Goal: Task Accomplishment & Management: Manage account settings

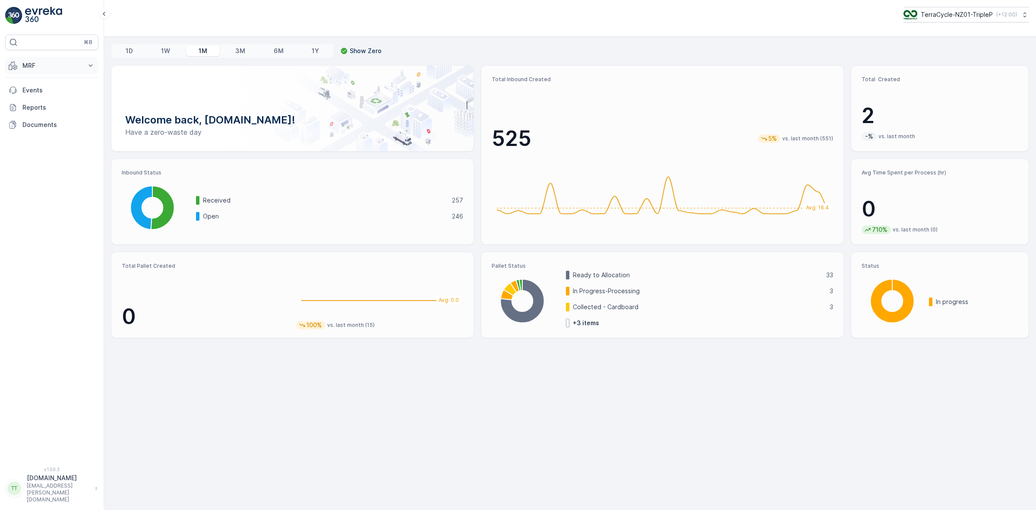
click at [25, 60] on button "MRF" at bounding box center [51, 65] width 93 height 17
click at [929, 16] on p "TerraCycle-NZ01-TripleP" at bounding box center [956, 14] width 72 height 9
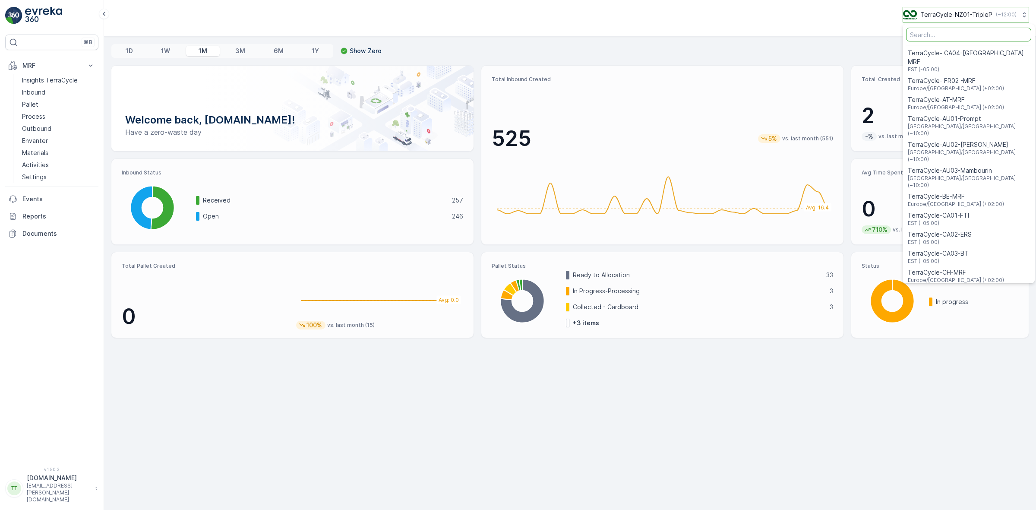
click at [929, 16] on p "TerraCycle-NZ01-TripleP" at bounding box center [956, 14] width 72 height 9
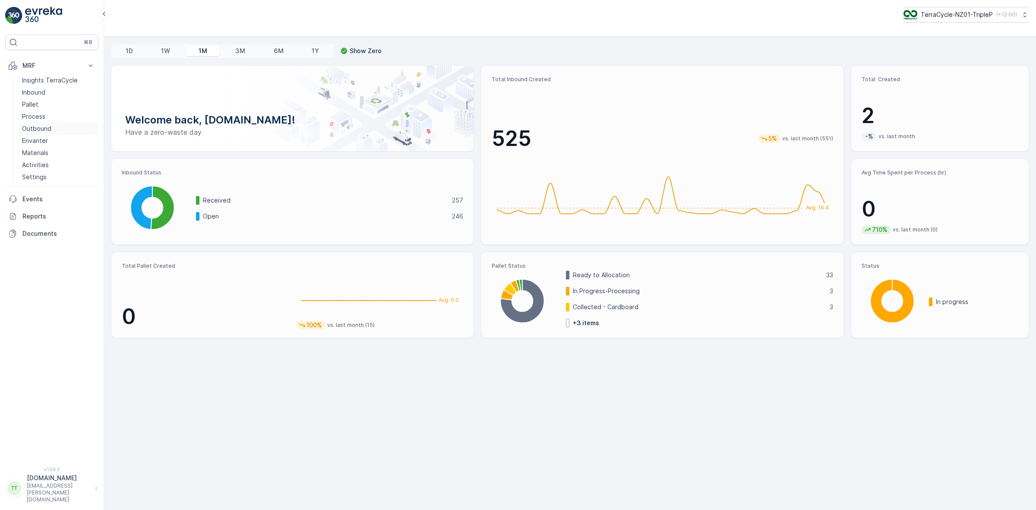
click at [51, 128] on link "Outbound" at bounding box center [59, 129] width 80 height 12
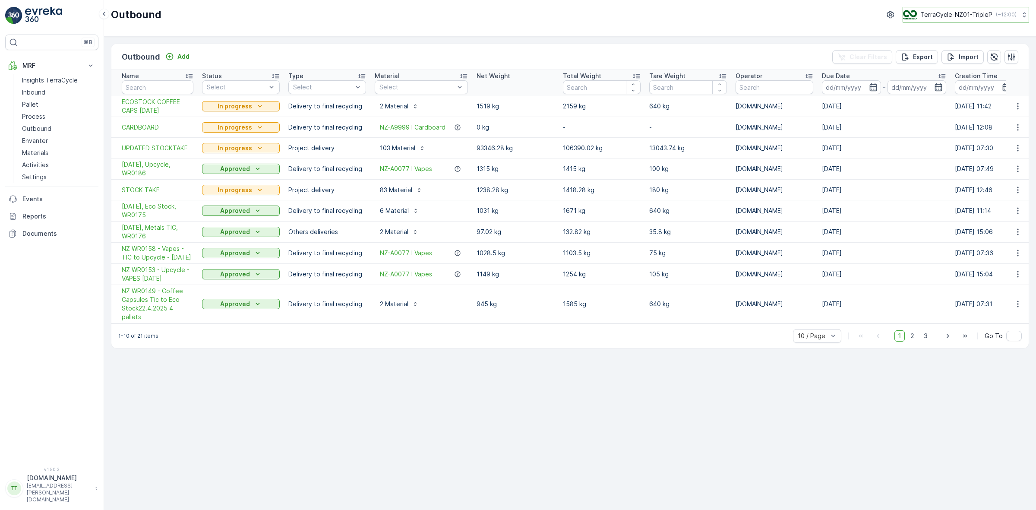
click at [952, 15] on p "TerraCycle-NZ01-TripleP" at bounding box center [956, 14] width 72 height 9
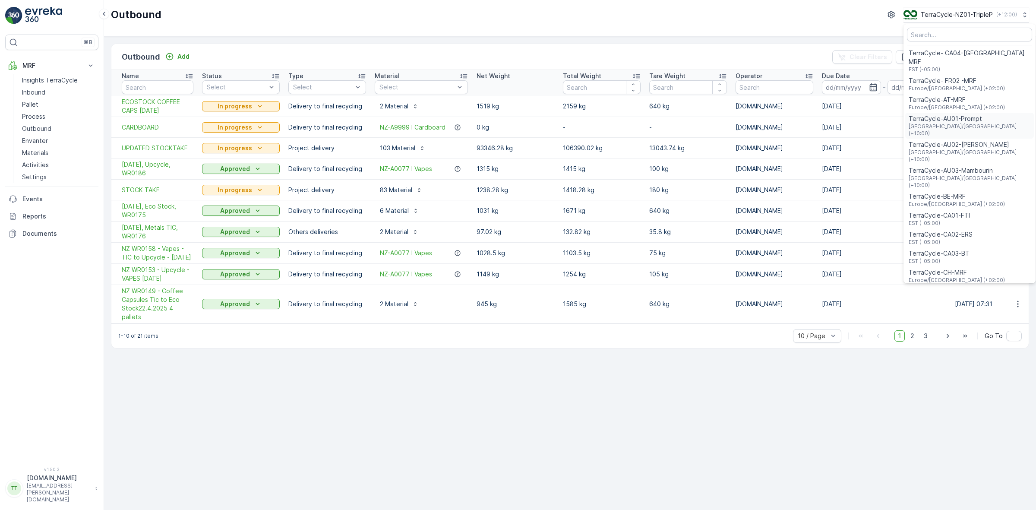
click at [959, 123] on span "Australia/Sydney (+10:00)" at bounding box center [970, 130] width 122 height 14
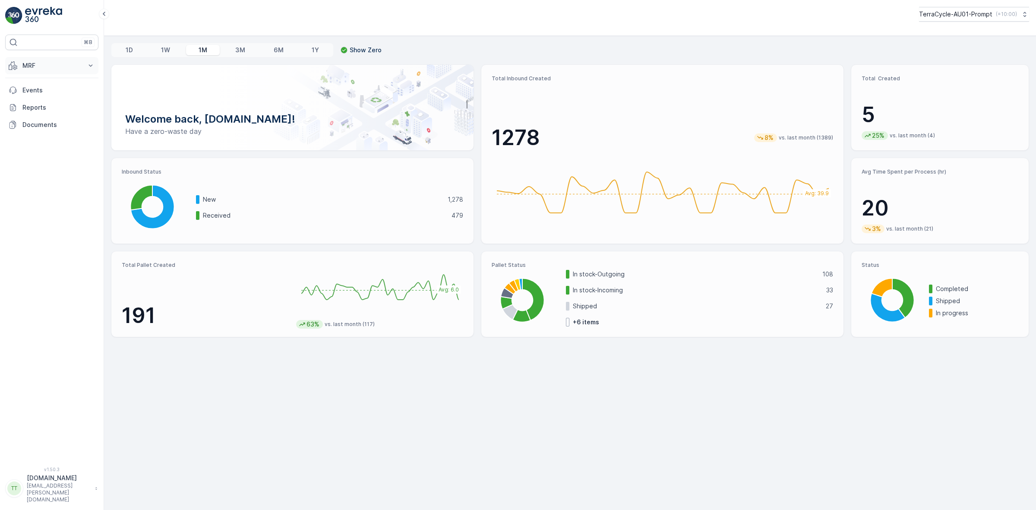
click at [41, 66] on p "MRF" at bounding box center [51, 65] width 59 height 9
click at [50, 131] on p "Outbound" at bounding box center [36, 128] width 29 height 9
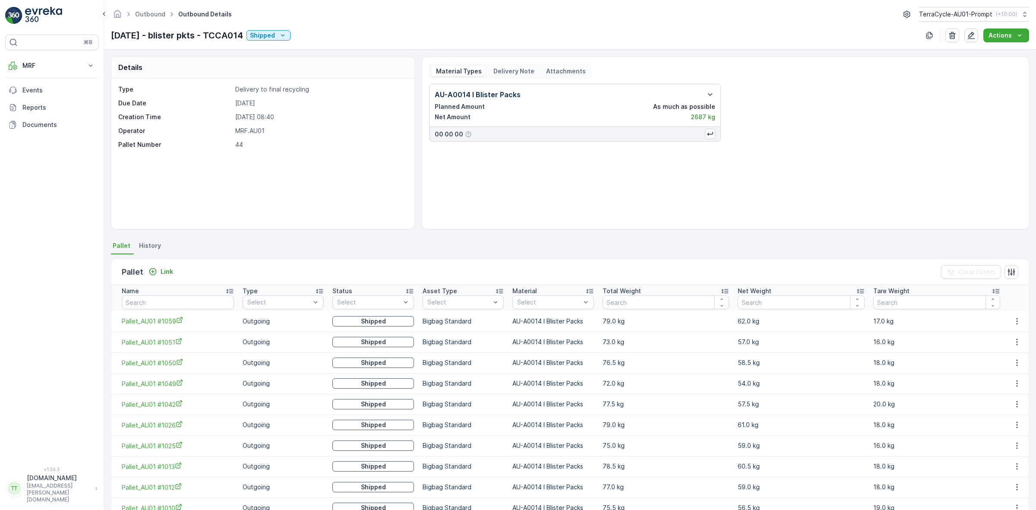
click at [967, 38] on icon "button" at bounding box center [971, 35] width 9 height 9
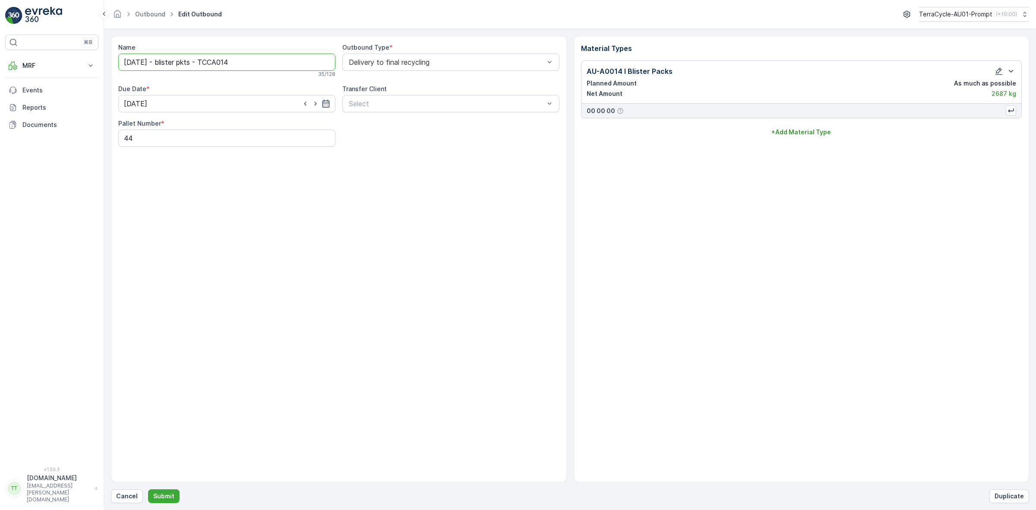
drag, startPoint x: 252, startPoint y: 59, endPoint x: 164, endPoint y: 61, distance: 87.2
click at [163, 62] on input "[DATE] - blister pkts - TCCA014" at bounding box center [226, 62] width 217 height 17
paste input "Repurpose Recycling"
drag, startPoint x: 266, startPoint y: 59, endPoint x: 242, endPoint y: 61, distance: 24.2
click at [237, 60] on input "02/09/2025,Repurpose Recycling, AU WR" at bounding box center [226, 62] width 217 height 17
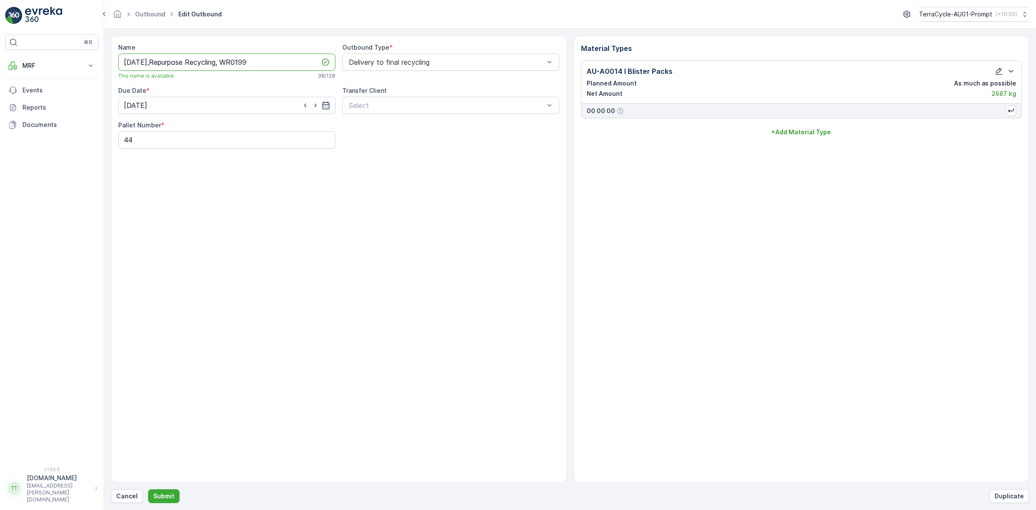
type input "02/09/2025,Repurpose Recycling, WR0199"
click at [352, 217] on div "Name 02/09/2025,Repurpose Recycling, WR0199 This name is available 38 / 128 Out…" at bounding box center [339, 259] width 456 height 446
click at [253, 272] on div "Name 02/09/2025,Repurpose Recycling, WR0199 This name is available 38 / 128 Out…" at bounding box center [339, 259] width 456 height 446
click at [163, 490] on button "Submit" at bounding box center [164, 496] width 32 height 14
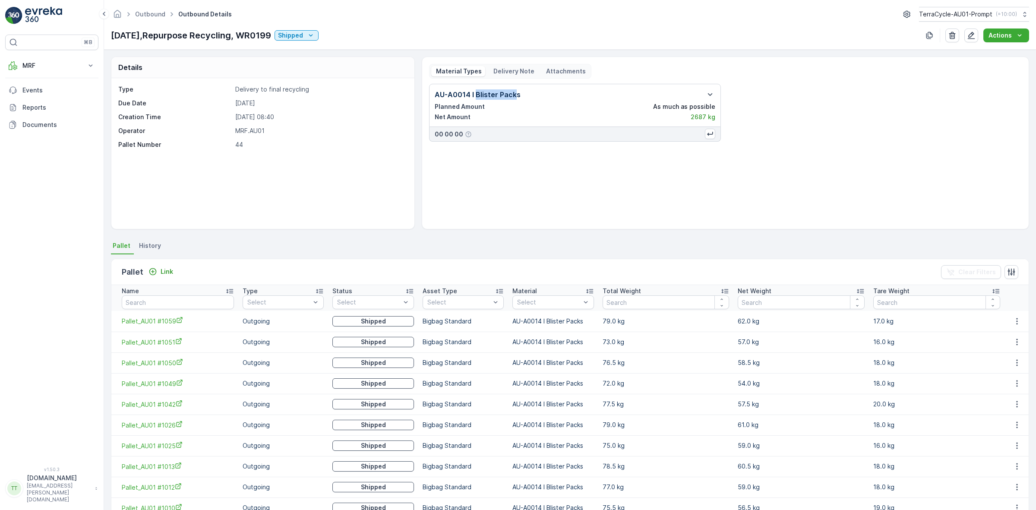
drag, startPoint x: 499, startPoint y: 93, endPoint x: 475, endPoint y: 95, distance: 24.3
click at [476, 95] on p "AU-A0014 I Blister Packs" at bounding box center [478, 94] width 86 height 10
click at [523, 94] on div "AU-A0014 I Blister Packs" at bounding box center [575, 94] width 281 height 10
drag, startPoint x: 523, startPoint y: 94, endPoint x: 435, endPoint y: 94, distance: 88.1
click at [435, 94] on div "AU-A0014 I Blister Packs" at bounding box center [575, 94] width 281 height 10
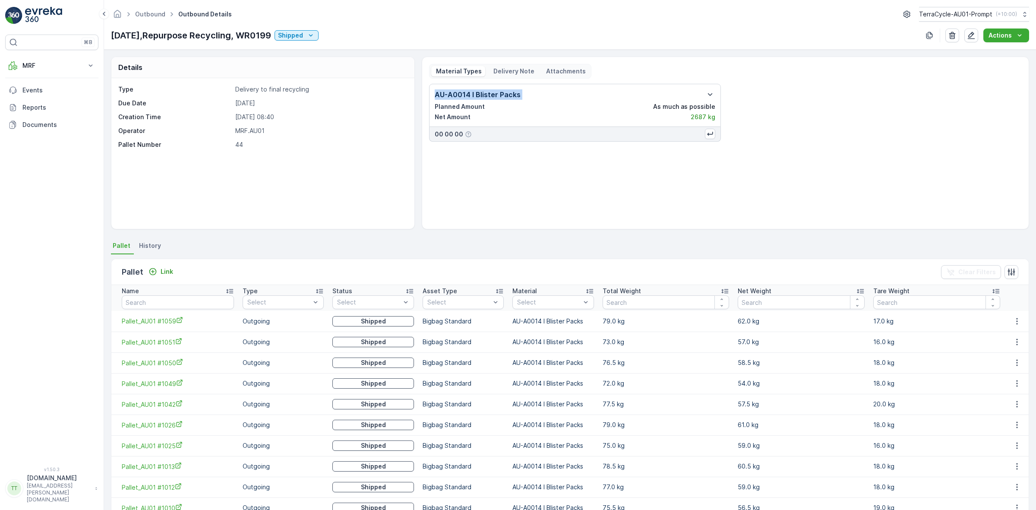
copy div "AU-A0014 I Blister Packs"
drag, startPoint x: 249, startPoint y: 37, endPoint x: 166, endPoint y: 36, distance: 83.3
click at [165, 35] on p "02/09/2025,Repurpose Recycling, WR0199" at bounding box center [191, 35] width 160 height 13
copy p "Repurpose Recycling"
click at [384, 29] on div "02/09/2025,Repurpose Recycling, WR0199 Shipped Actions" at bounding box center [570, 35] width 918 height 14
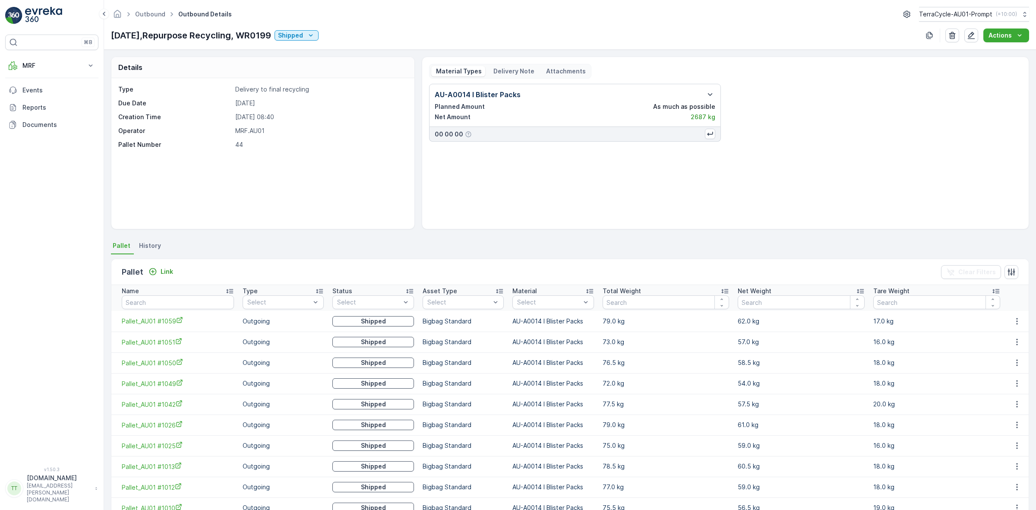
click at [383, 492] on div "Shipped" at bounding box center [372, 487] width 81 height 12
click at [943, 14] on p "TerraCycle-AU01-Prompt" at bounding box center [955, 14] width 73 height 9
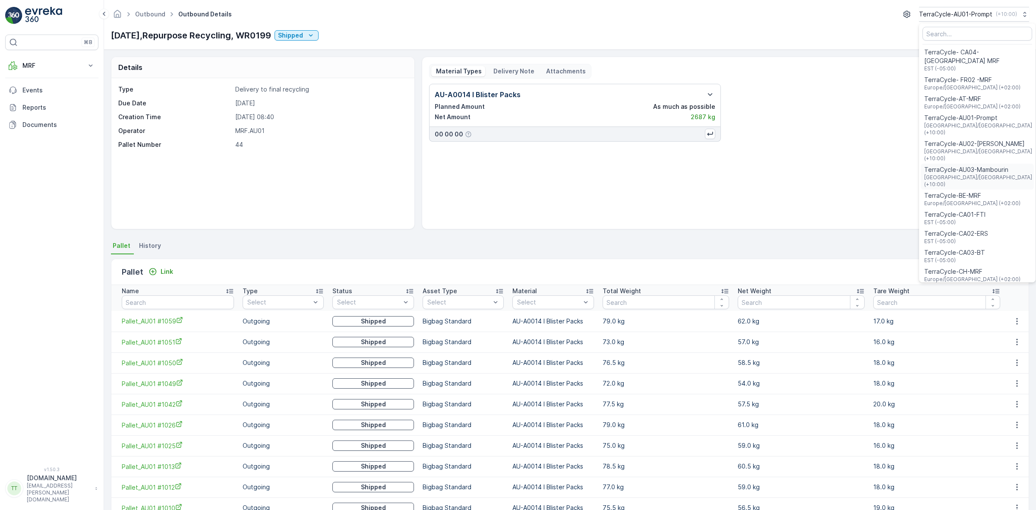
click at [990, 165] on span "TerraCycle-AU03-Mambourin" at bounding box center [978, 169] width 109 height 9
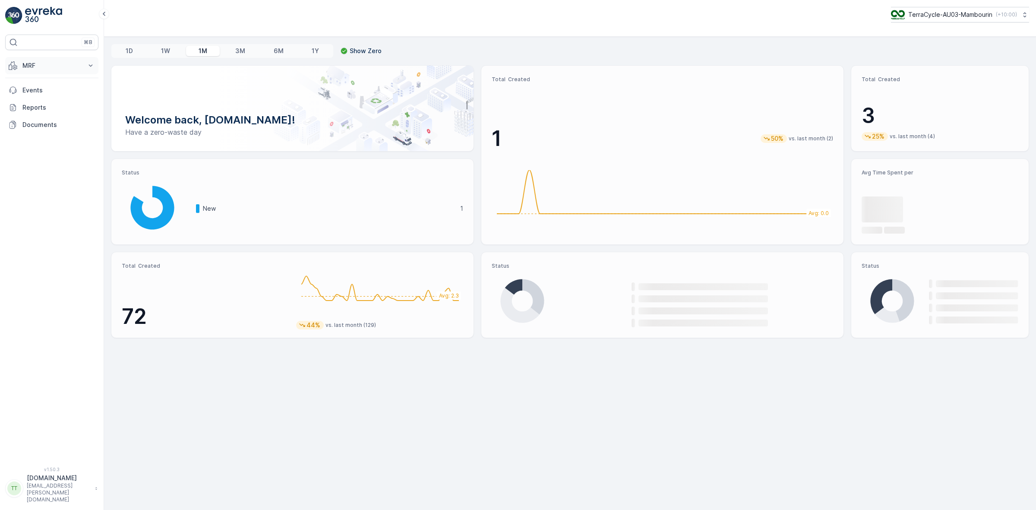
click at [53, 67] on p "MRF" at bounding box center [51, 65] width 59 height 9
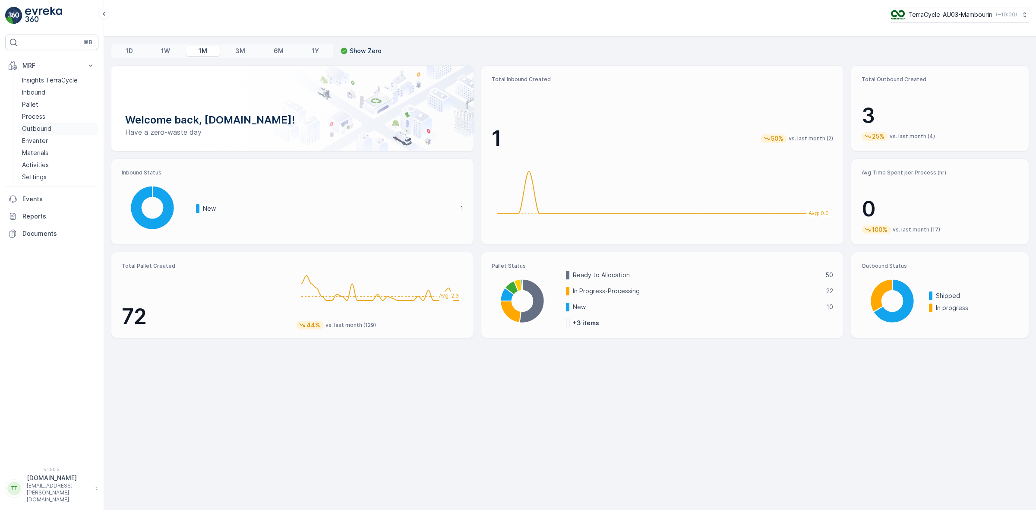
click at [38, 127] on p "Outbound" at bounding box center [36, 128] width 29 height 9
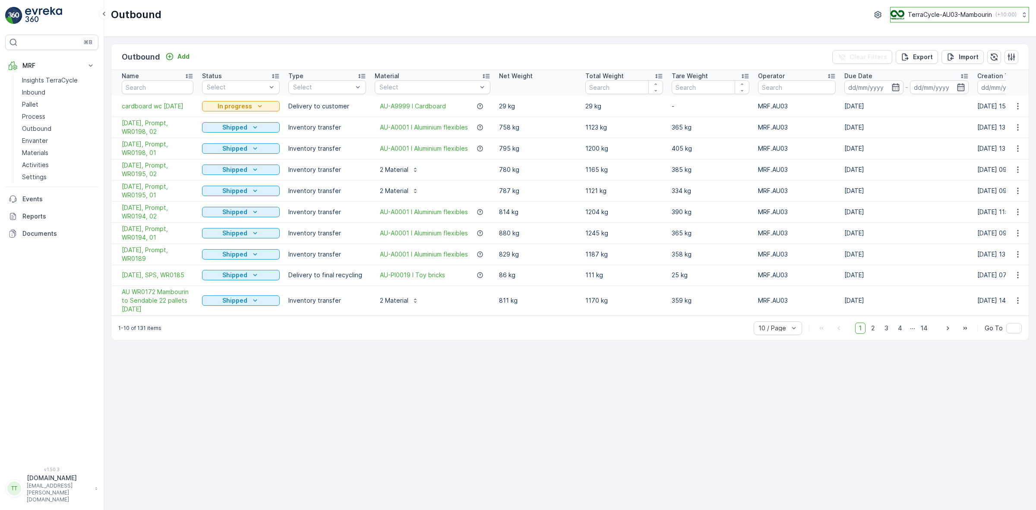
click at [930, 20] on button "TerraCycle-AU03-Mambourin ( +10:00 )" at bounding box center [959, 15] width 139 height 16
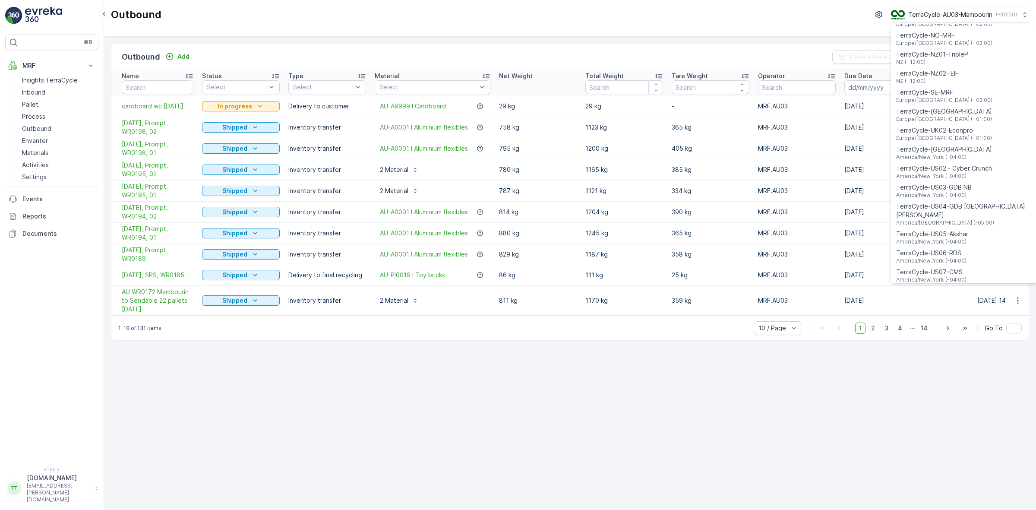
scroll to position [486, 0]
click at [969, 283] on span "Terracycle-AU04 - Sendable" at bounding box center [961, 287] width 130 height 9
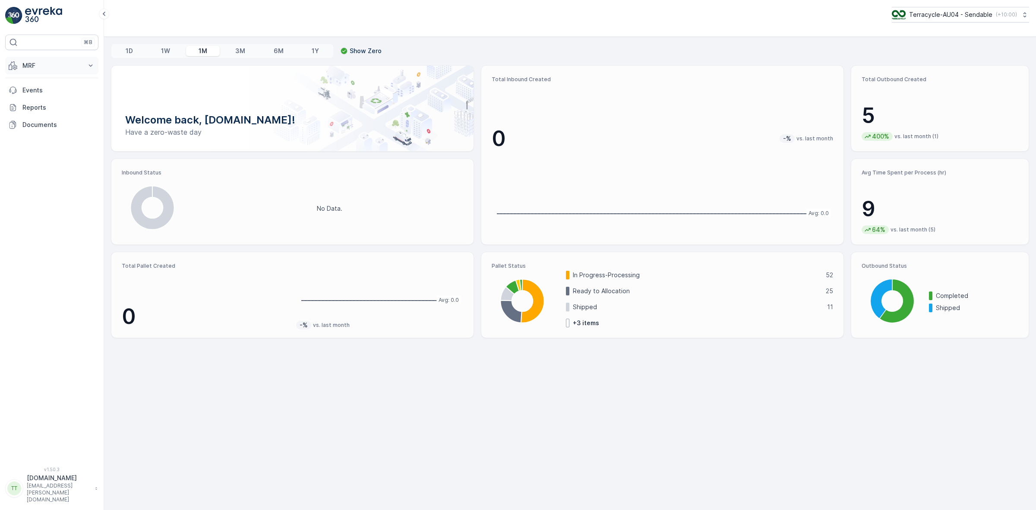
click at [63, 66] on p "MRF" at bounding box center [51, 65] width 59 height 9
click at [40, 127] on p "Outbound" at bounding box center [36, 128] width 29 height 9
